Goal: Check status: Check status

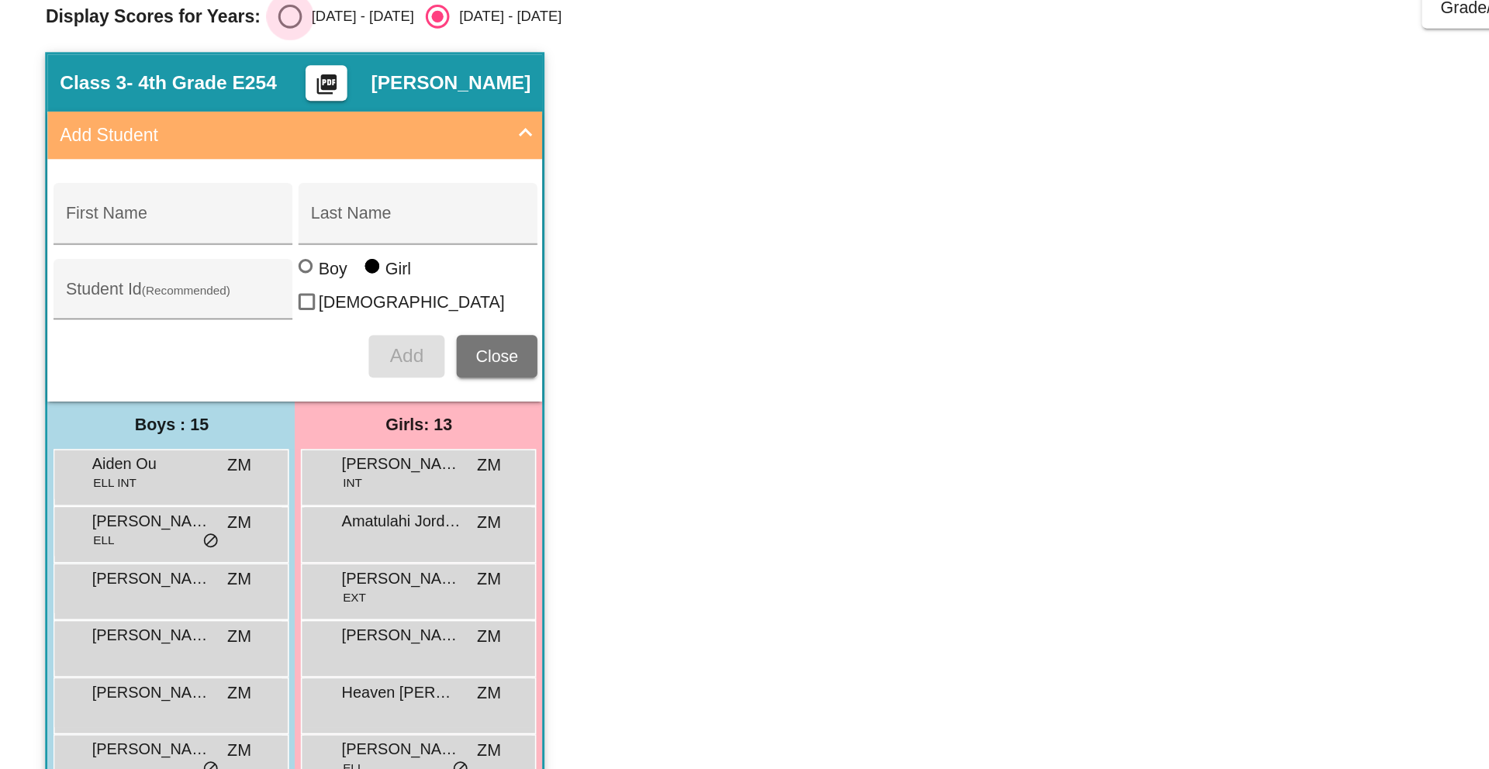
click at [192, 126] on div "Select an option" at bounding box center [189, 124] width 16 height 16
click at [189, 132] on input "[DATE] - [DATE]" at bounding box center [188, 132] width 1 height 1
radio input "true"
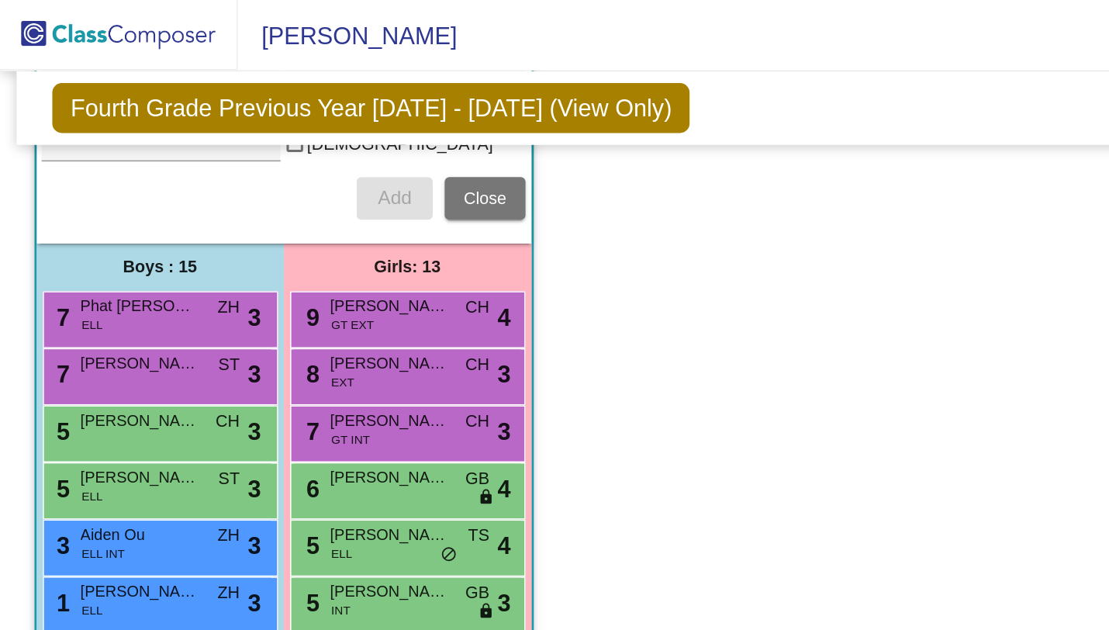
scroll to position [216, 0]
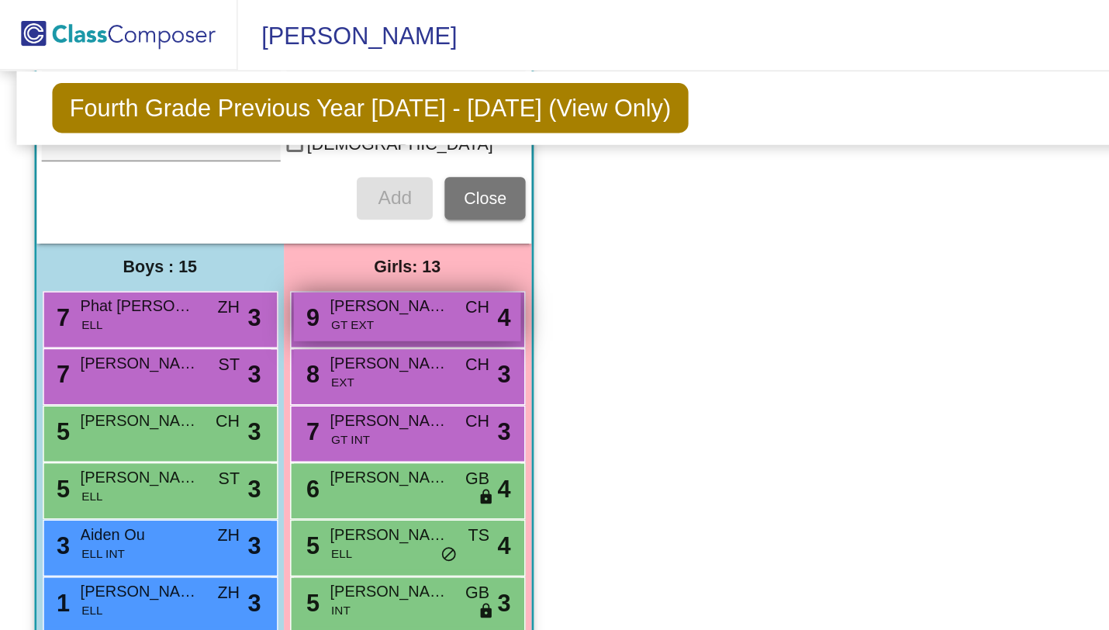
click at [246, 205] on div "9 Phoenix Hassan GT EXT CH lock do_not_disturb_alt 4" at bounding box center [266, 207] width 148 height 32
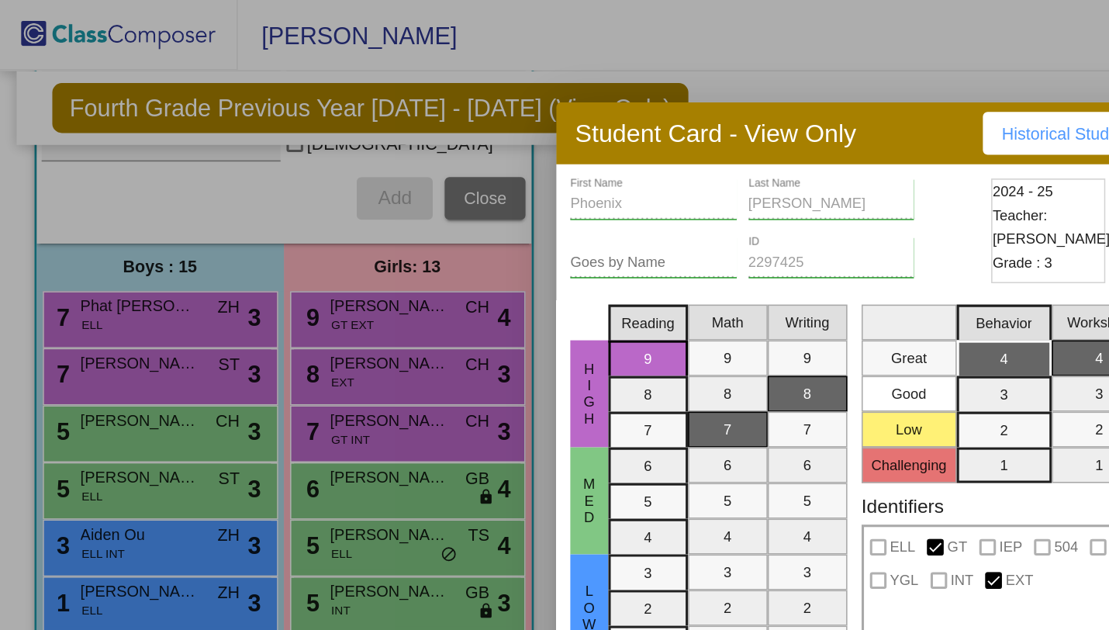
click at [654, 47] on div at bounding box center [554, 315] width 1109 height 630
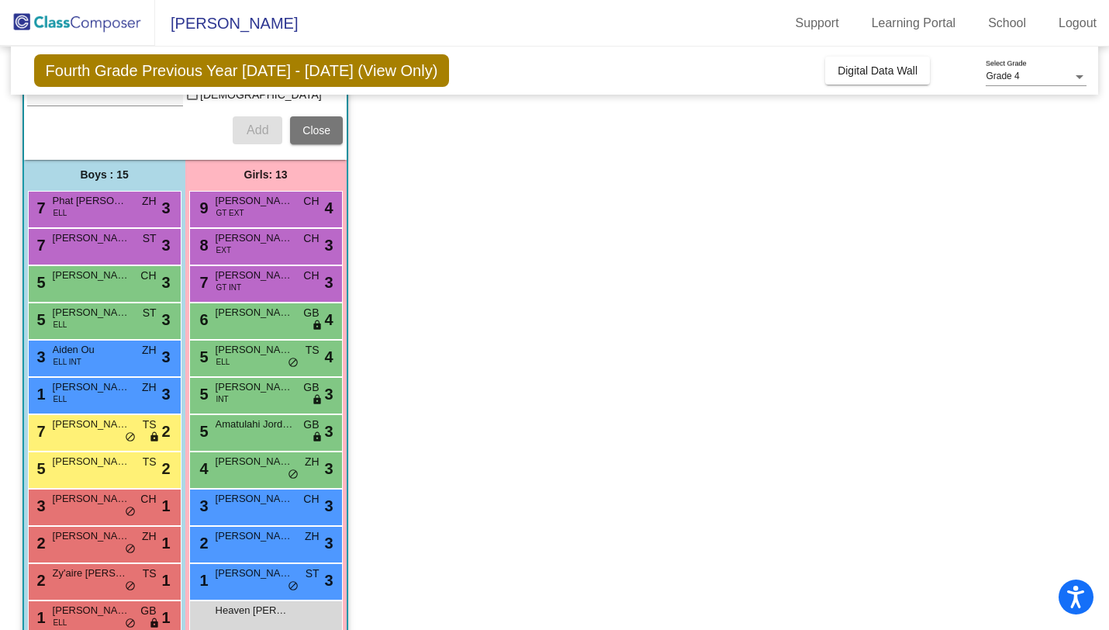
scroll to position [0, 0]
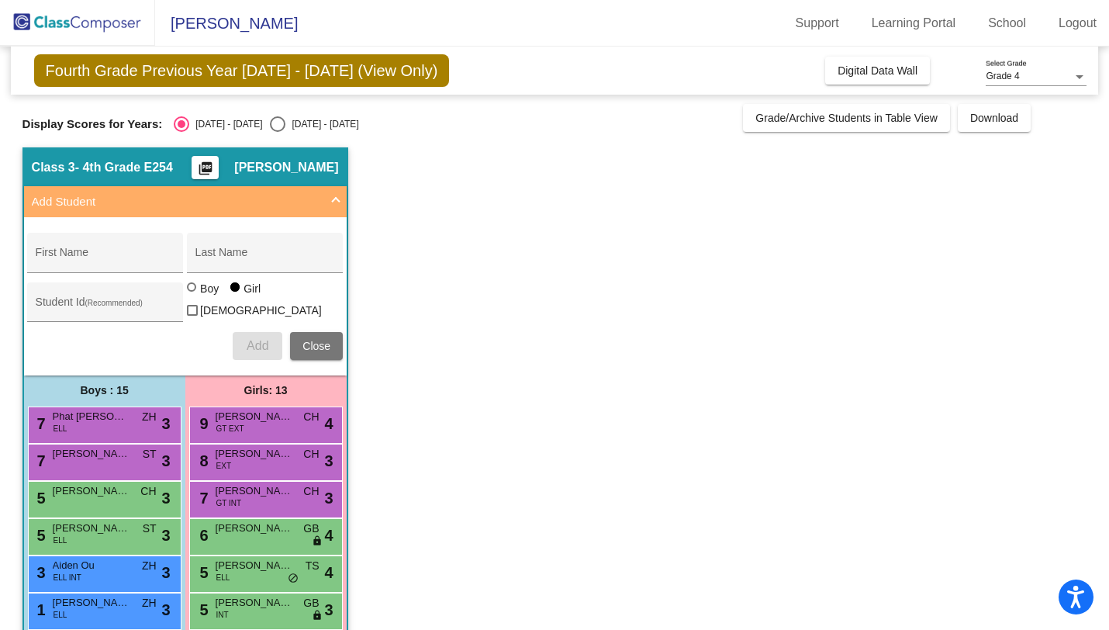
click at [1038, 72] on div "Grade 4" at bounding box center [1029, 76] width 87 height 11
click at [1038, 72] on span "Grade 4" at bounding box center [1036, 77] width 101 height 28
click at [381, 65] on span "Fourth Grade Previous Year [DATE] - [DATE] (View Only)" at bounding box center [242, 70] width 416 height 33
click at [186, 125] on div "Select an option" at bounding box center [182, 124] width 16 height 16
click at [181, 132] on input "[DATE] - [DATE]" at bounding box center [181, 132] width 1 height 1
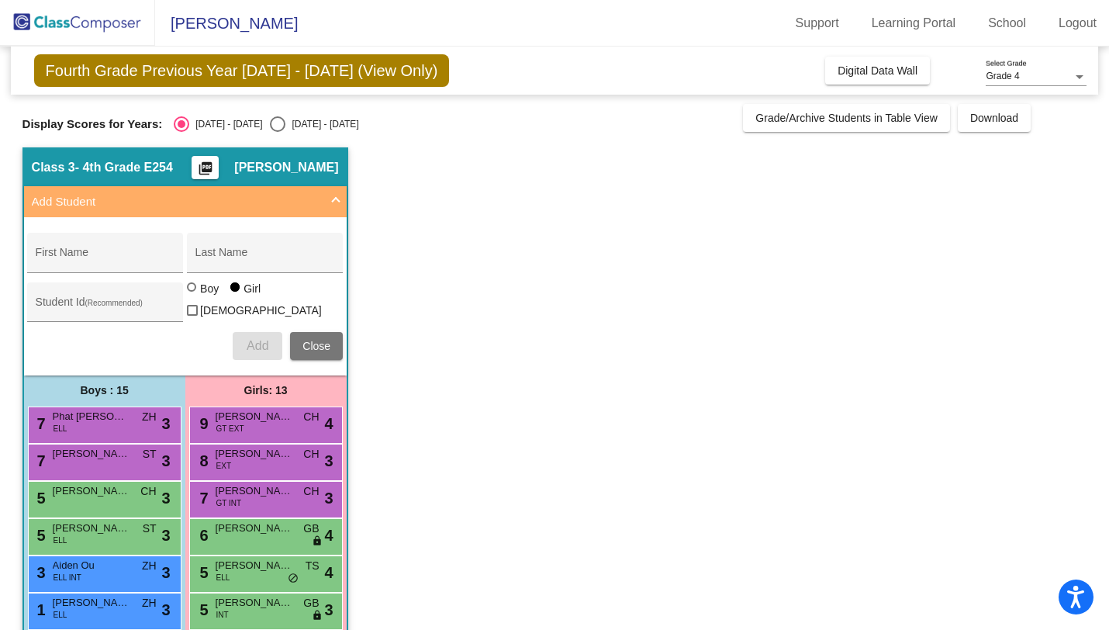
click at [270, 118] on div "Select an option" at bounding box center [278, 124] width 16 height 16
click at [277, 132] on input "[DATE] - [DATE]" at bounding box center [277, 132] width 1 height 1
radio input "true"
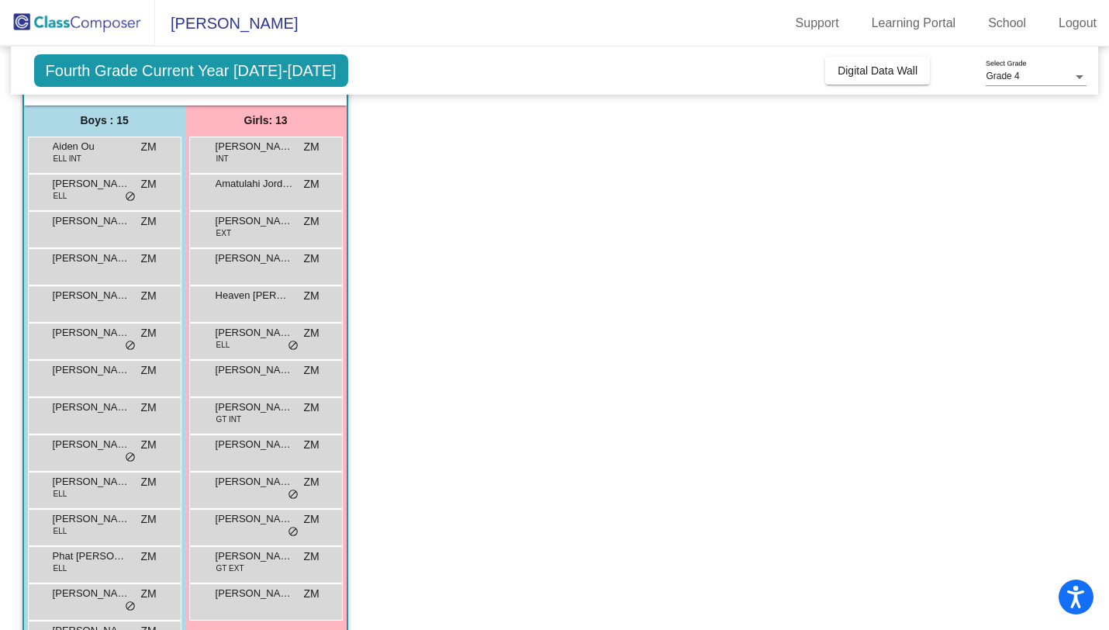
scroll to position [356, 0]
